Goal: Find specific page/section: Find specific page/section

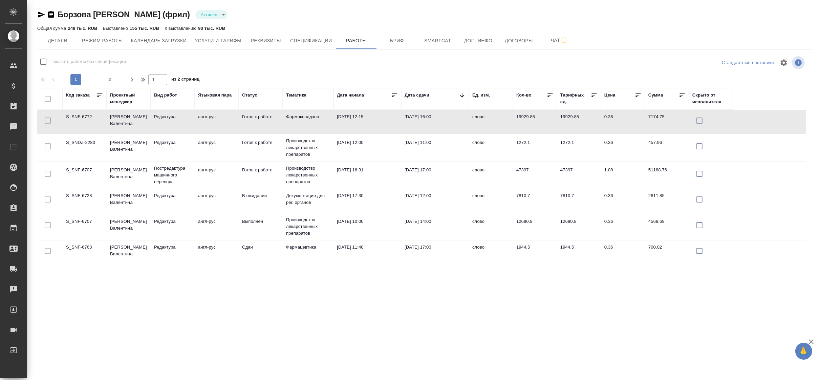
click at [257, 315] on div ".cls-1 fill:#fff; AWATERA Borzova Anastasia Клиенты Спецификации Заказы 0 Чаты …" at bounding box center [409, 190] width 819 height 380
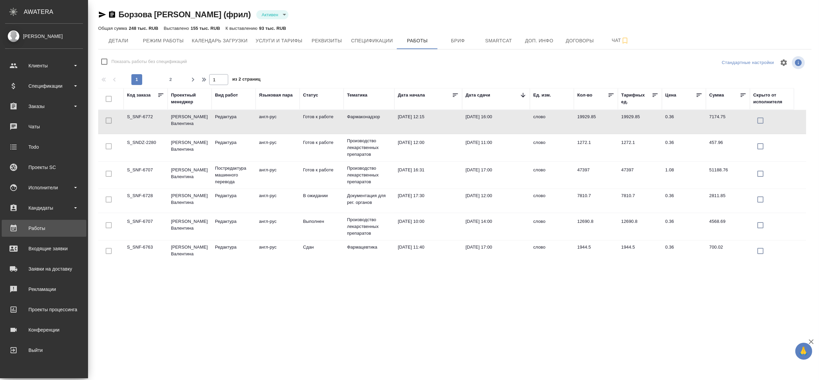
click at [43, 227] on div "Работы" at bounding box center [44, 228] width 78 height 10
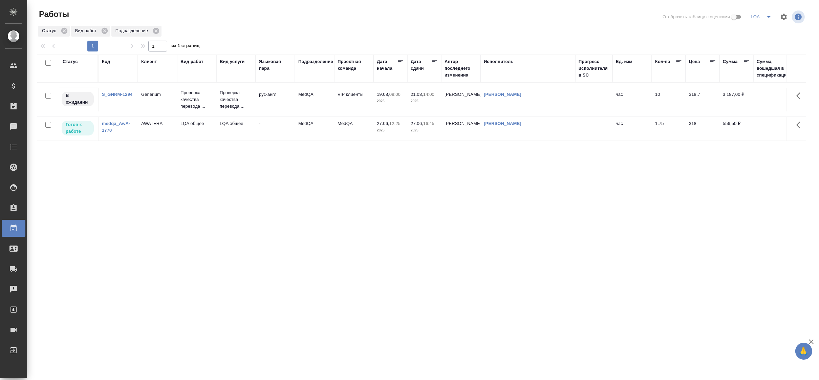
click at [486, 177] on div "Статус Код Клиент Вид работ Вид услуги Языковая пара Подразделение Проектная ко…" at bounding box center [421, 177] width 769 height 244
click at [540, 182] on div "Статус Код Клиент Вид работ Вид услуги Языковая пара Подразделение Проектная ко…" at bounding box center [421, 177] width 769 height 244
click at [737, 194] on div "Статус Код Клиент Вид работ Вид услуги Языковая пара Подразделение Проектная ко…" at bounding box center [421, 177] width 769 height 244
click at [568, 197] on div "Статус Код Клиент Вид работ Вид услуги Языковая пара Подразделение Проектная ко…" at bounding box center [421, 177] width 769 height 244
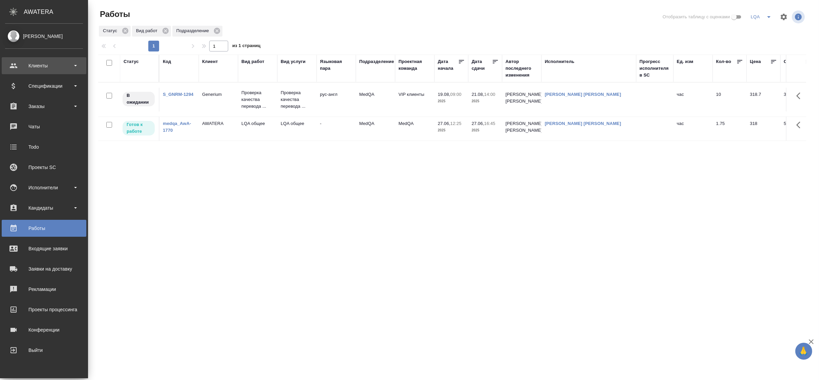
click at [47, 65] on div "Клиенты" at bounding box center [44, 66] width 78 height 10
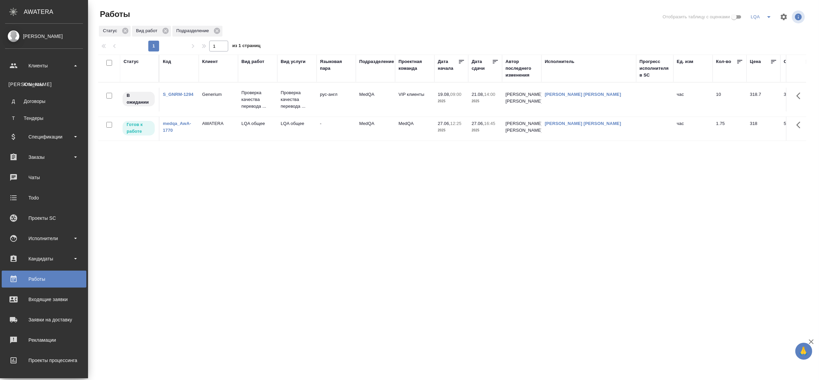
click at [42, 229] on ul "Клиенты К Клиенты Д Договоры Т Тендеры Спецификации Заказы 0 Чаты Todo Проекты …" at bounding box center [44, 231] width 88 height 355
click at [41, 236] on div "Исполнители" at bounding box center [44, 238] width 78 height 10
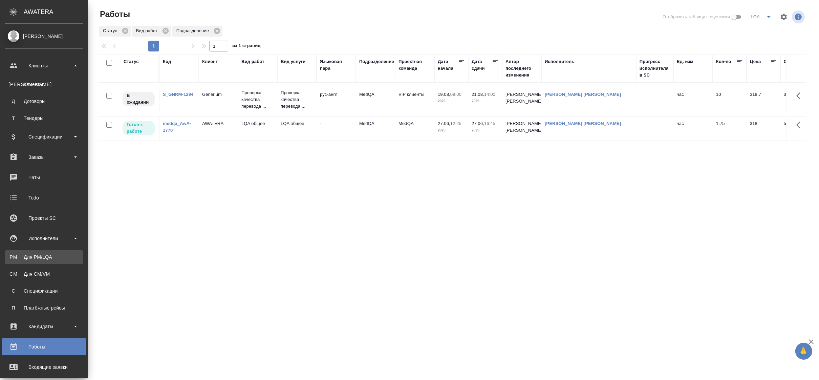
click at [47, 254] on div "Для PM/LQA" at bounding box center [43, 257] width 71 height 7
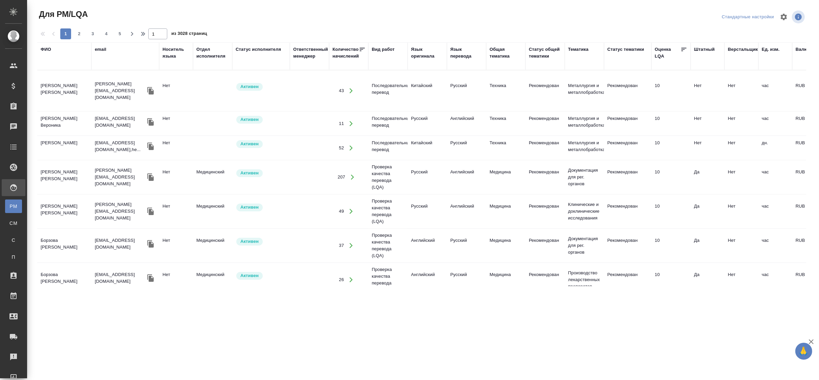
click at [53, 64] on div "ФИО" at bounding box center [64, 56] width 47 height 20
click at [46, 50] on div "ФИО" at bounding box center [46, 49] width 10 height 7
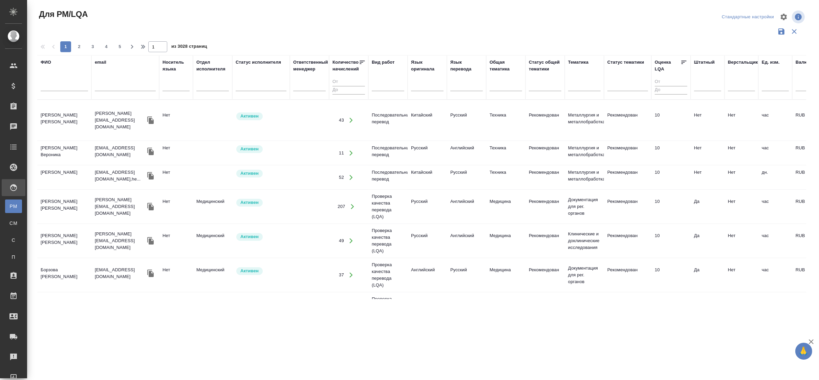
drag, startPoint x: 54, startPoint y: 87, endPoint x: 58, endPoint y: 85, distance: 3.6
click at [54, 87] on input "text" at bounding box center [64, 87] width 47 height 8
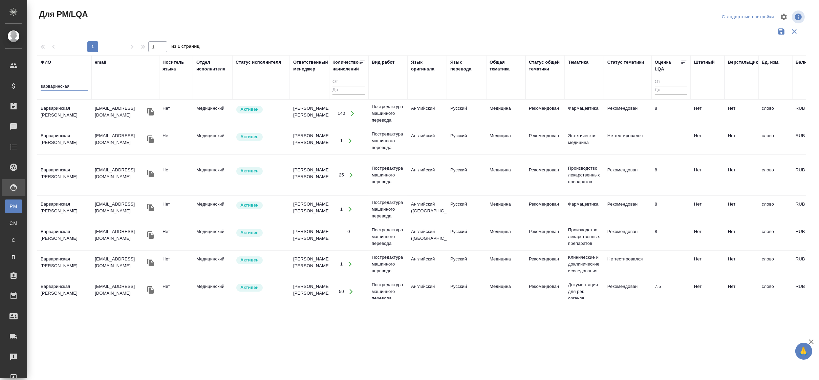
type input "варваринская"
click at [64, 113] on td "Варваринская [PERSON_NAME]" at bounding box center [64, 114] width 54 height 24
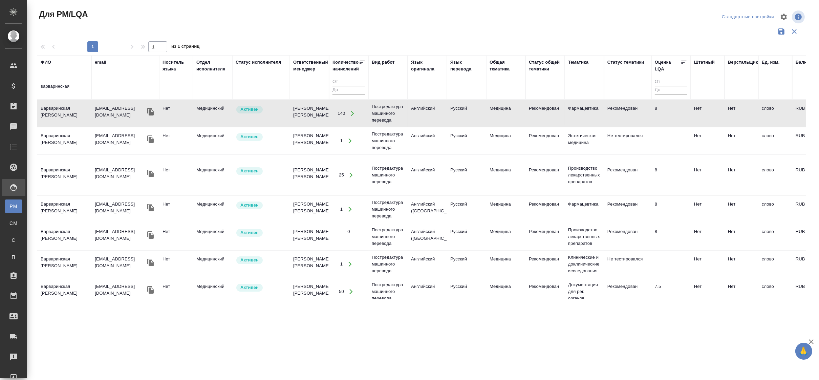
click at [64, 113] on td "Варваринская [PERSON_NAME]" at bounding box center [64, 114] width 54 height 24
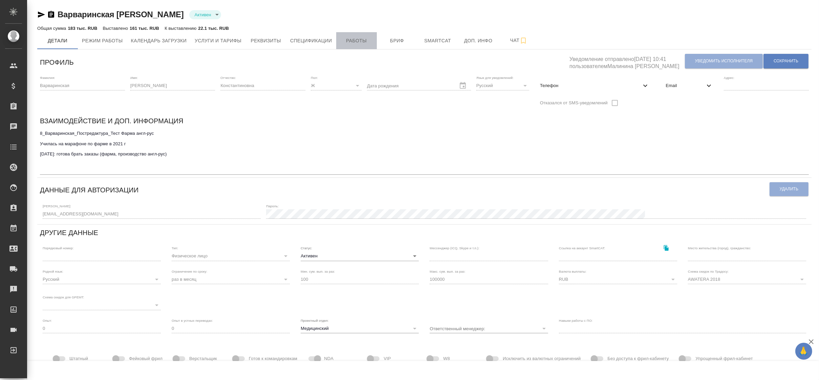
click at [355, 41] on span "Работы" at bounding box center [356, 41] width 33 height 8
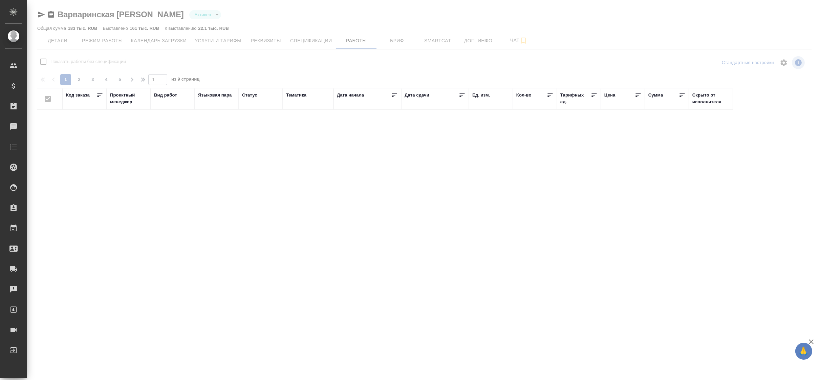
checkbox input "false"
